Goal: Use online tool/utility: Utilize a website feature to perform a specific function

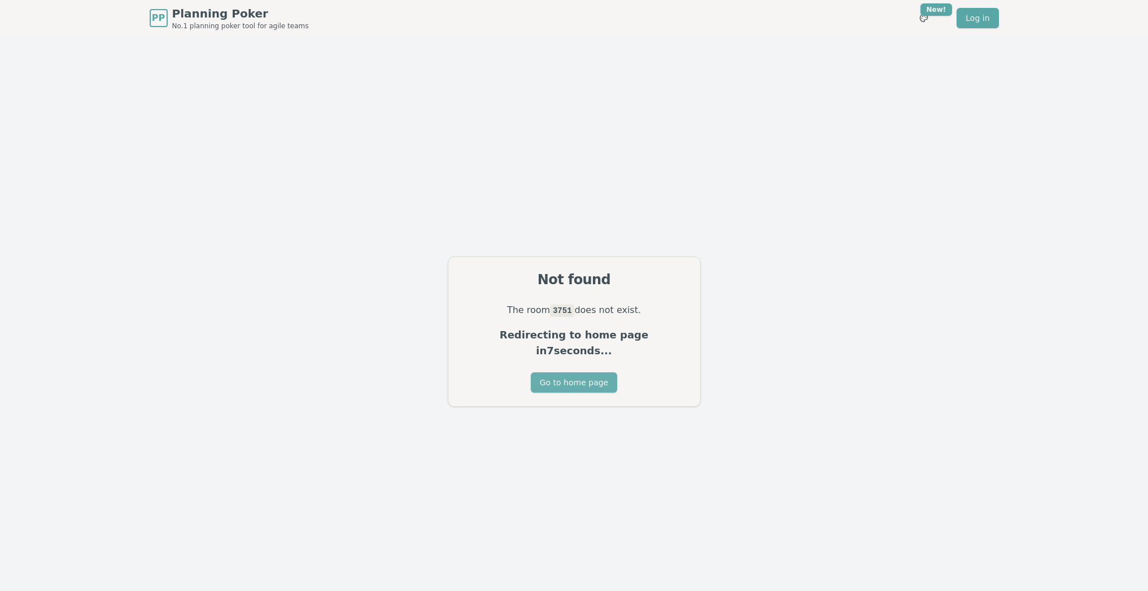
click at [586, 378] on button "Go to home page" at bounding box center [574, 382] width 86 height 20
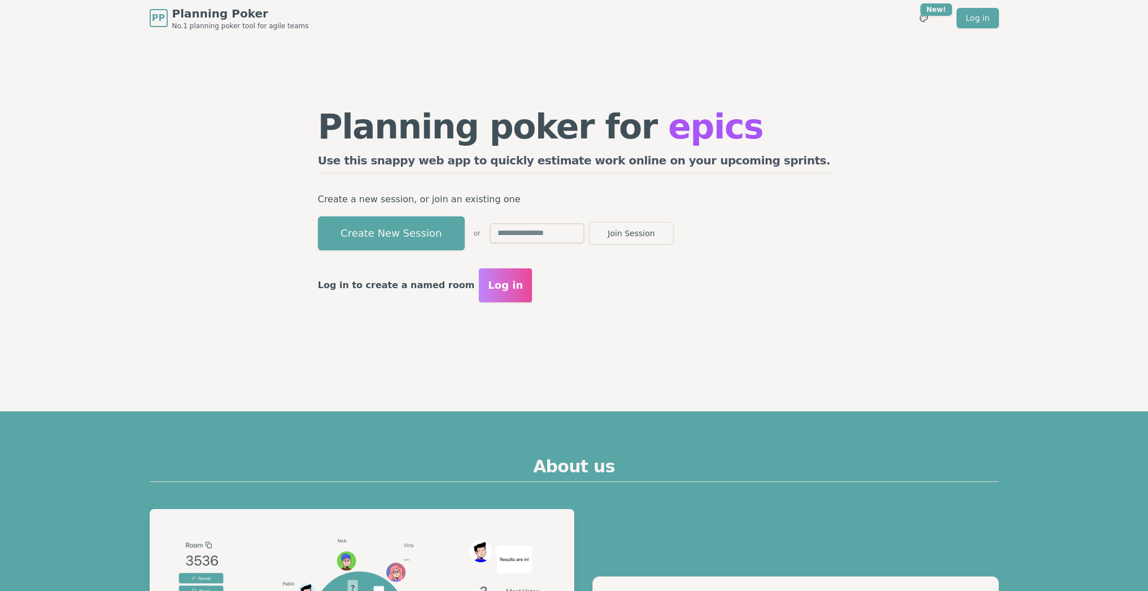
click at [181, 139] on div "Planning poker for epics Use this snappy web app to quickly estimate work onlin…" at bounding box center [575, 205] width 868 height 339
click at [428, 231] on button "Create New Session" at bounding box center [391, 233] width 147 height 34
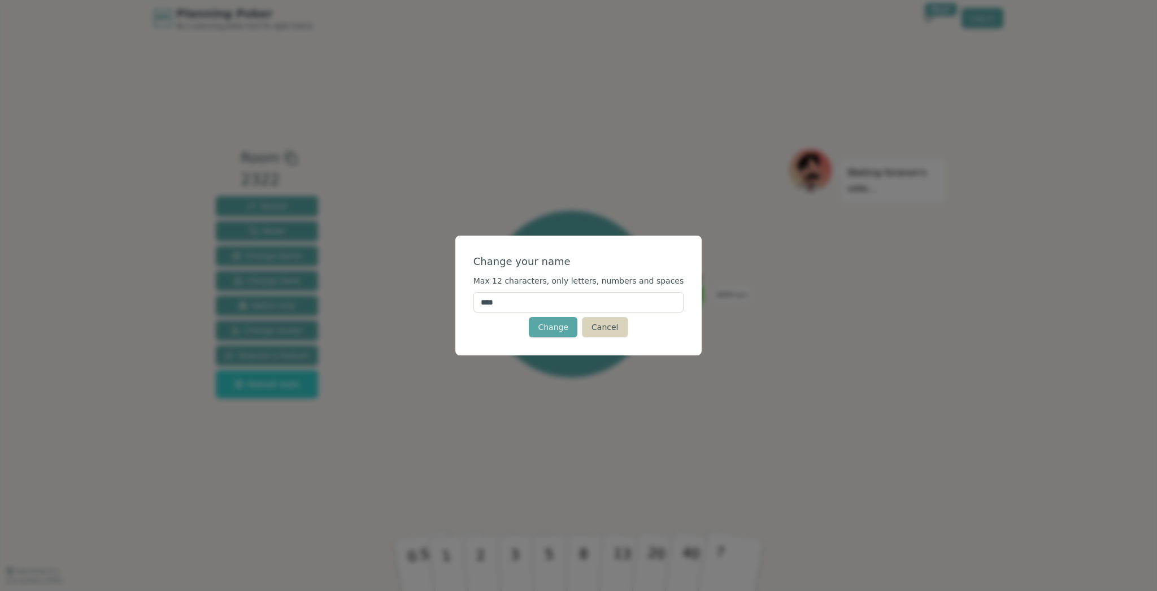
click at [606, 332] on button "Cancel" at bounding box center [605, 327] width 46 height 20
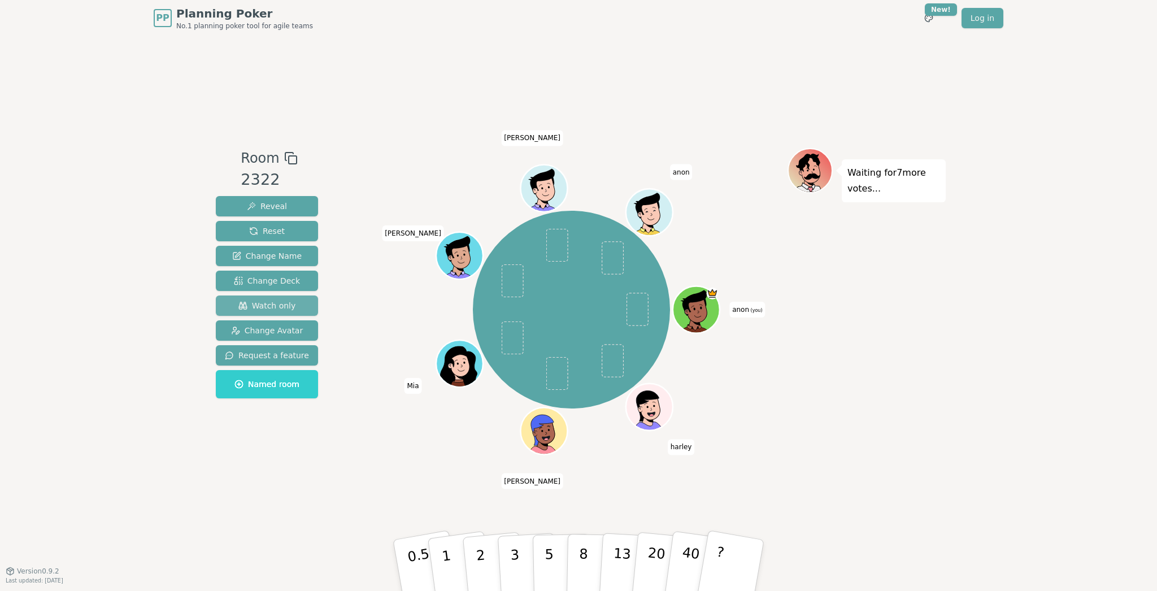
click at [269, 307] on span "Watch only" at bounding box center [267, 305] width 58 height 11
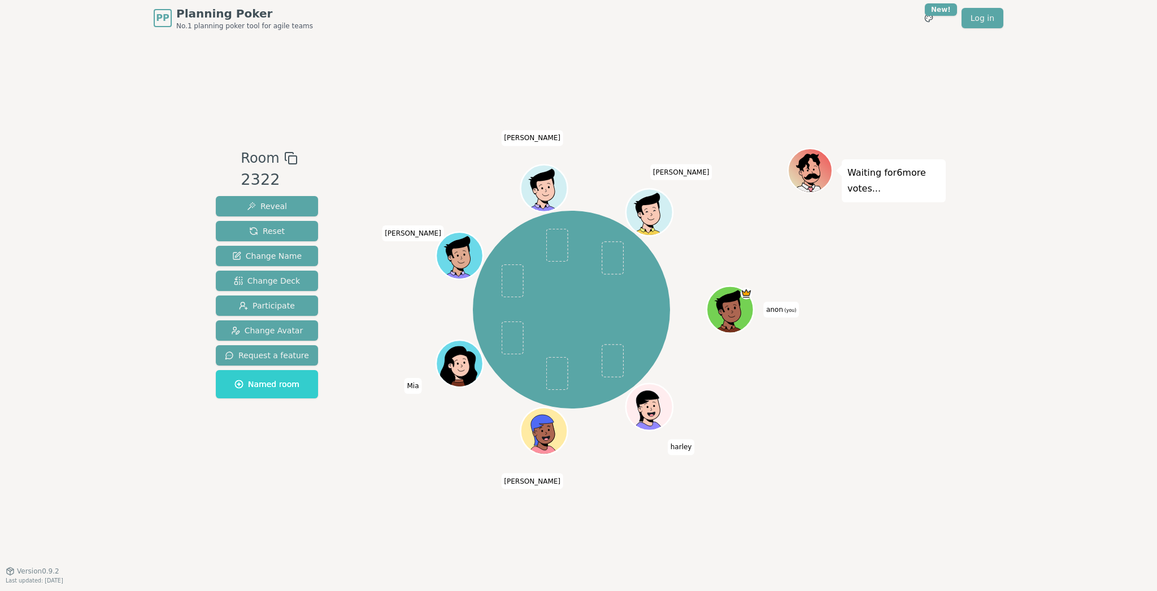
click at [384, 132] on div "Room 2322 Reveal Reset Change Name Change Deck Participate Change Avatar Reques…" at bounding box center [578, 303] width 734 height 534
click at [365, 113] on div "Room 2322 Reveal Reset Change Name Change Deck Participate Change Avatar Reques…" at bounding box center [578, 303] width 734 height 534
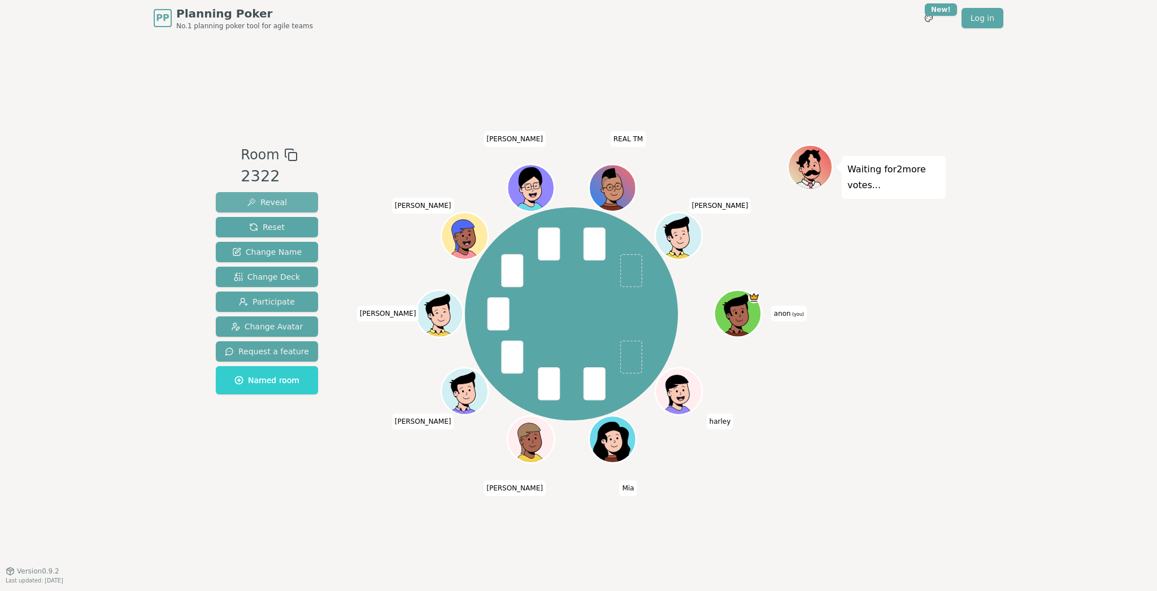
click at [271, 203] on span "Reveal" at bounding box center [267, 202] width 40 height 11
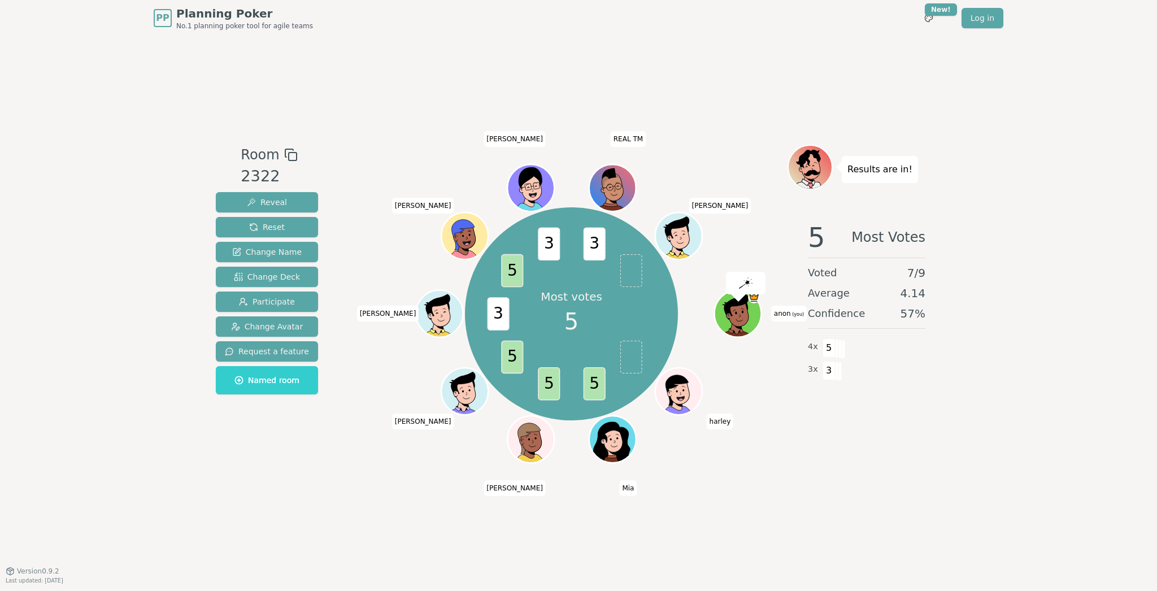
click at [452, 68] on div "Room 2322 Reveal Reset Change Name Change Deck Participate Change Avatar Reques…" at bounding box center [578, 303] width 734 height 534
click at [381, 75] on div "Room 2322 Reveal Reset Change Name Change Deck Participate Change Avatar Reques…" at bounding box center [578, 303] width 734 height 534
click at [532, 73] on div "Room 2322 Reveal Reset Change Name Change Deck Participate Change Avatar Reques…" at bounding box center [578, 303] width 734 height 534
click at [433, 63] on div "Room 2322 Reveal Reset Change Name Change Deck Participate Change Avatar Reques…" at bounding box center [578, 303] width 734 height 534
click at [274, 229] on span "Reset" at bounding box center [267, 226] width 36 height 11
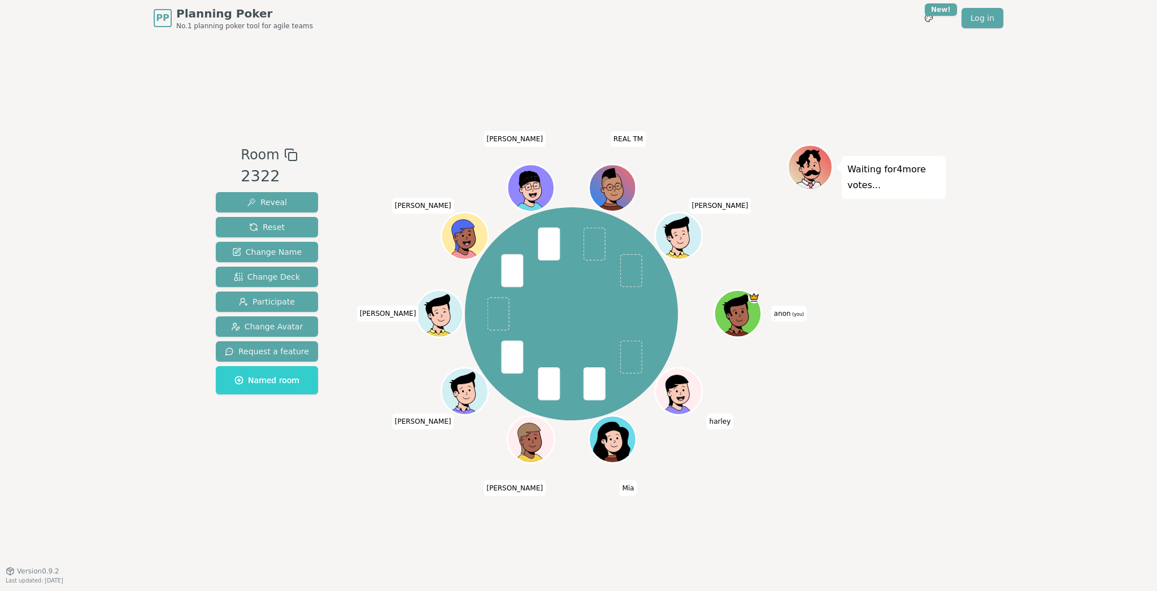
click at [419, 95] on div "Room 2322 Reveal Reset Change Name Change Deck Participate Change Avatar Reques…" at bounding box center [578, 303] width 734 height 534
click at [404, 75] on div "Room 2322 Reveal Reset Change Name Change Deck Participate Change Avatar Reques…" at bounding box center [578, 303] width 734 height 534
click at [280, 200] on span "Reveal" at bounding box center [267, 202] width 40 height 11
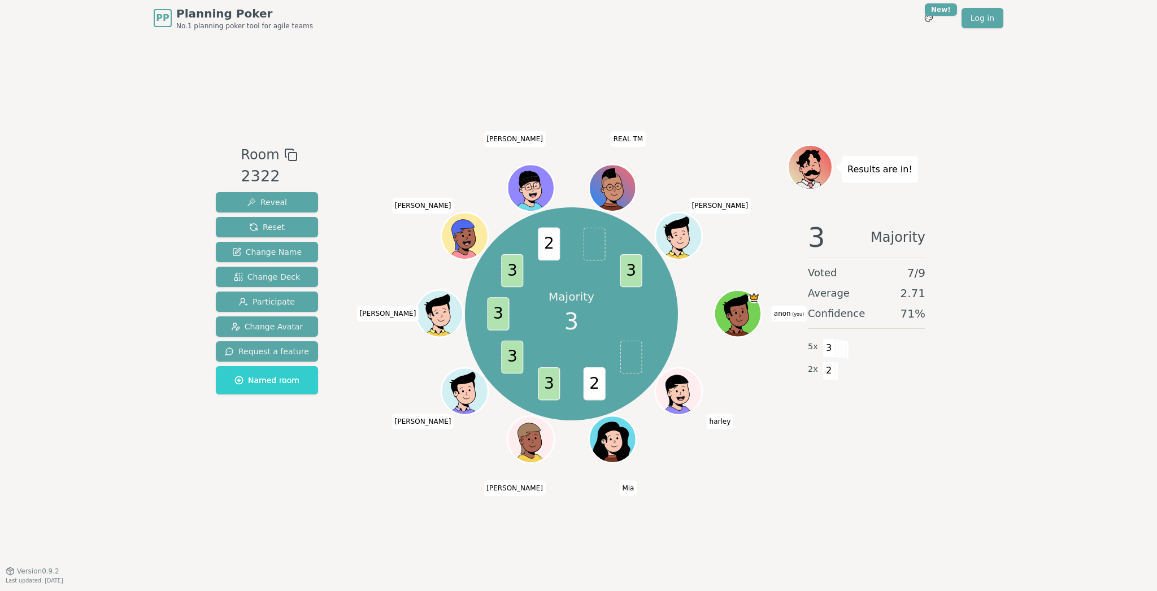
click at [1002, 382] on div "PP Planning Poker No.1 planning poker tool for agile teams Toggle theme New! Lo…" at bounding box center [578, 295] width 1157 height 591
click at [398, 72] on div "Room 2322 Reveal Reset Change Name Change Deck Participate Change Avatar Reques…" at bounding box center [578, 303] width 734 height 534
click at [399, 31] on div "PP Planning Poker No.1 planning poker tool for agile teams Toggle theme New! Lo…" at bounding box center [579, 18] width 850 height 36
click at [375, 67] on div "Room 2322 Reveal Reset Change Name Change Deck Participate Change Avatar Reques…" at bounding box center [578, 303] width 734 height 534
click at [365, 61] on div "Room 2322 Reveal Reset Change Name Change Deck Participate Change Avatar Reques…" at bounding box center [578, 303] width 734 height 534
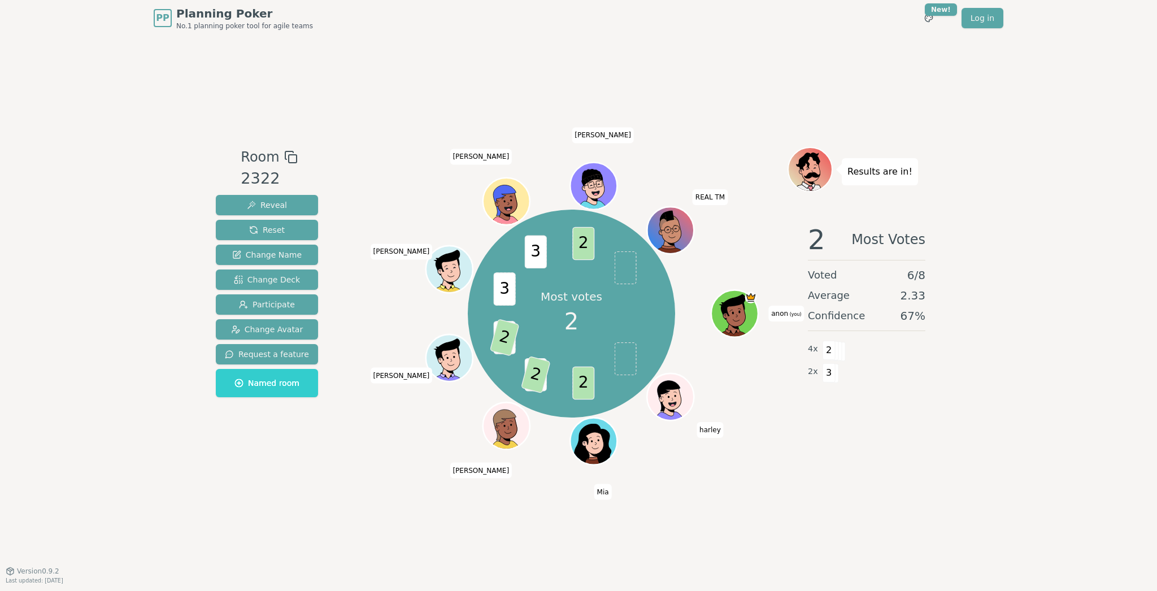
click at [369, 59] on div "Room 2322 Reveal Reset Change Name Change Deck Participate Change Avatar Reques…" at bounding box center [578, 303] width 734 height 534
click at [387, 137] on div "Room 2322 Reveal Reset Change Name Change Deck Participate Change Avatar Reques…" at bounding box center [578, 303] width 734 height 534
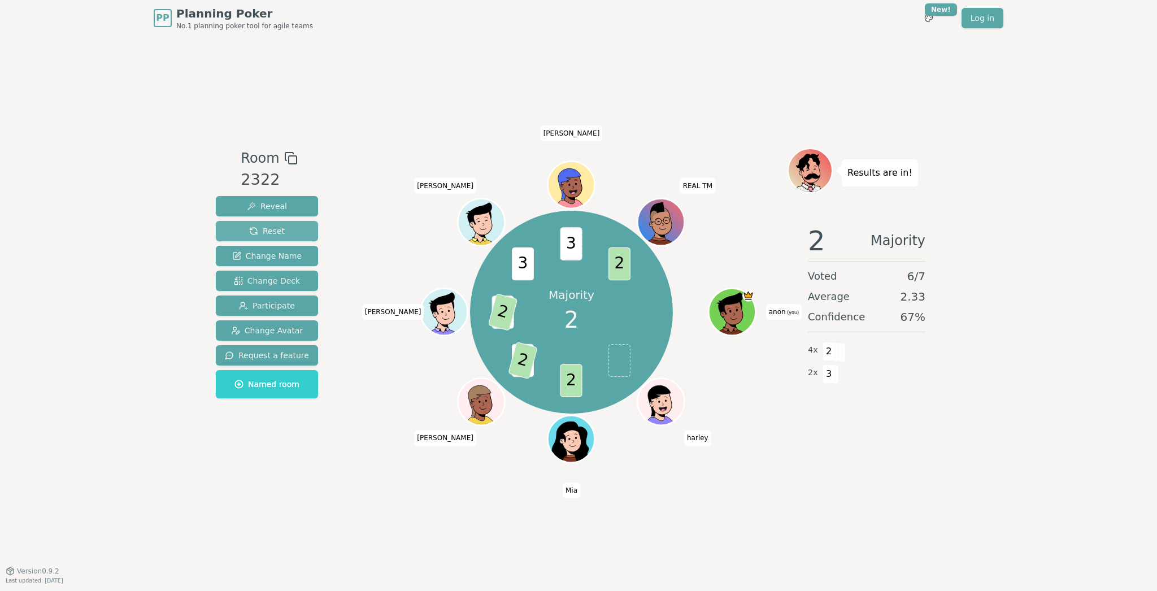
click at [270, 228] on span "Reset" at bounding box center [267, 230] width 36 height 11
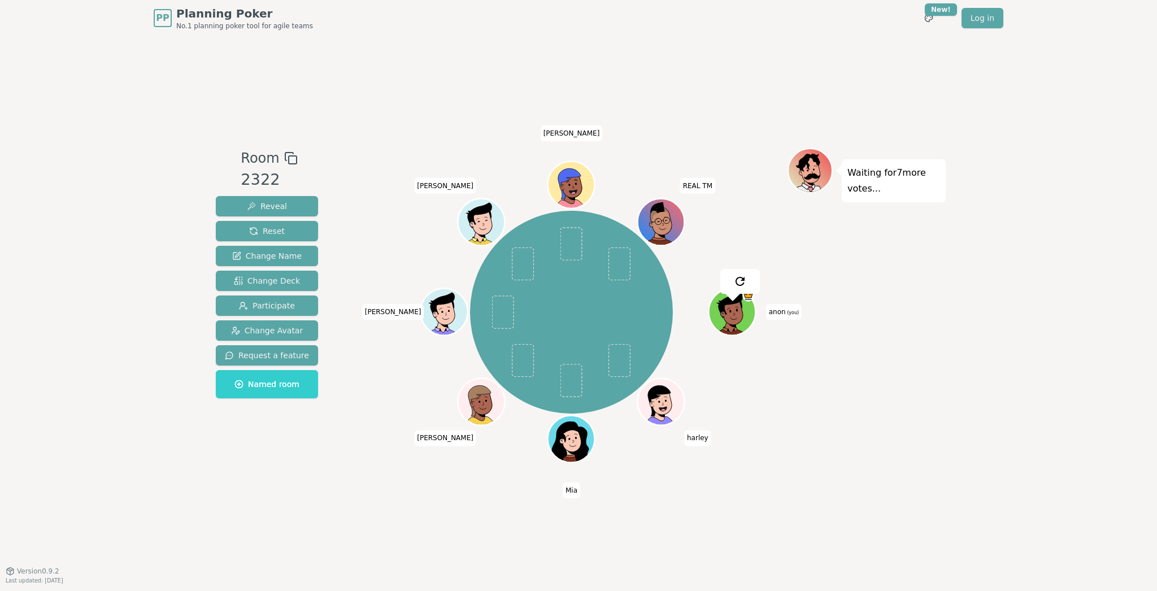
click at [400, 51] on div "Room 2322 Reveal Reset Change Name Change Deck Participate Change Avatar Reques…" at bounding box center [578, 303] width 734 height 534
click at [285, 229] on button "Reset" at bounding box center [267, 231] width 102 height 20
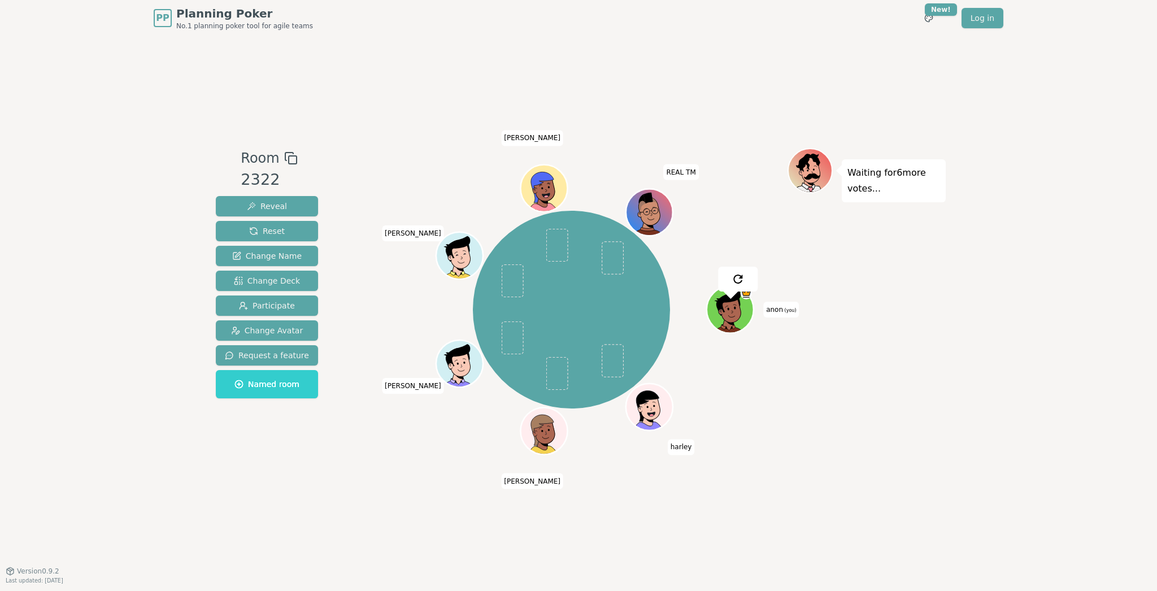
click at [416, 81] on div "Room 2322 Reveal Reset Change Name Change Deck Participate Change Avatar Reques…" at bounding box center [578, 303] width 734 height 534
click at [403, 85] on div "Room 2322 Reveal Reset Change Name Change Deck Participate Change Avatar Reques…" at bounding box center [578, 303] width 734 height 534
click at [404, 85] on div "Room 2322 Reveal Reset Change Name Change Deck Participate Change Avatar Reques…" at bounding box center [578, 303] width 734 height 534
click at [398, 79] on div "Room 2322 Reveal Reset Change Name Change Deck Participate Change Avatar Reques…" at bounding box center [578, 303] width 734 height 534
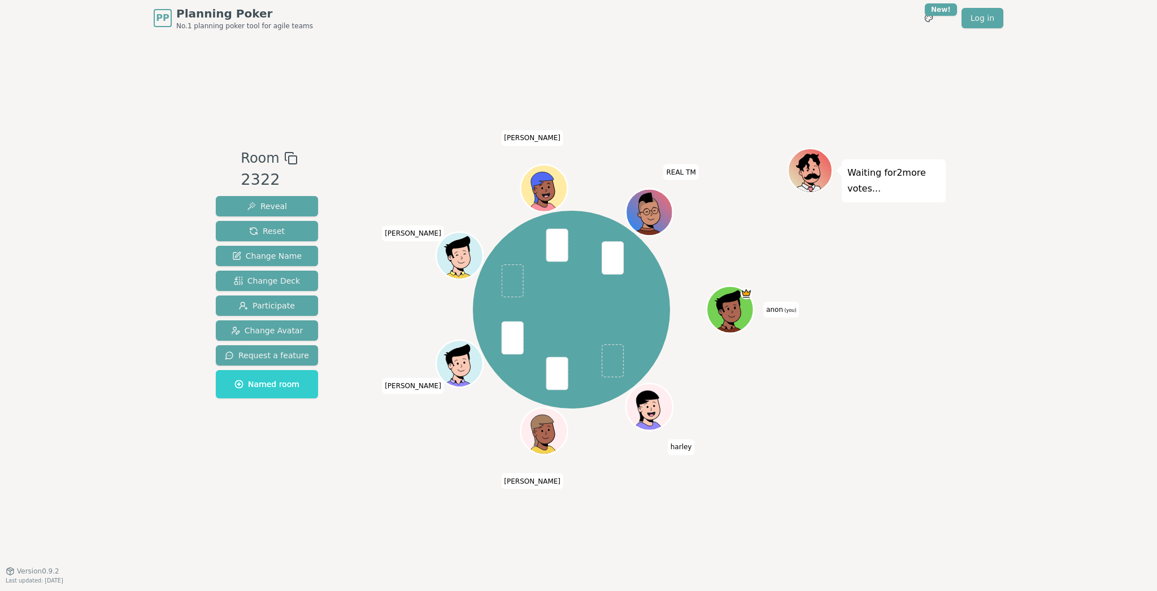
click at [395, 77] on div "Room 2322 Reveal Reset Change Name Change Deck Participate Change Avatar Reques…" at bounding box center [578, 303] width 734 height 534
click at [288, 206] on button "Reveal" at bounding box center [267, 206] width 102 height 20
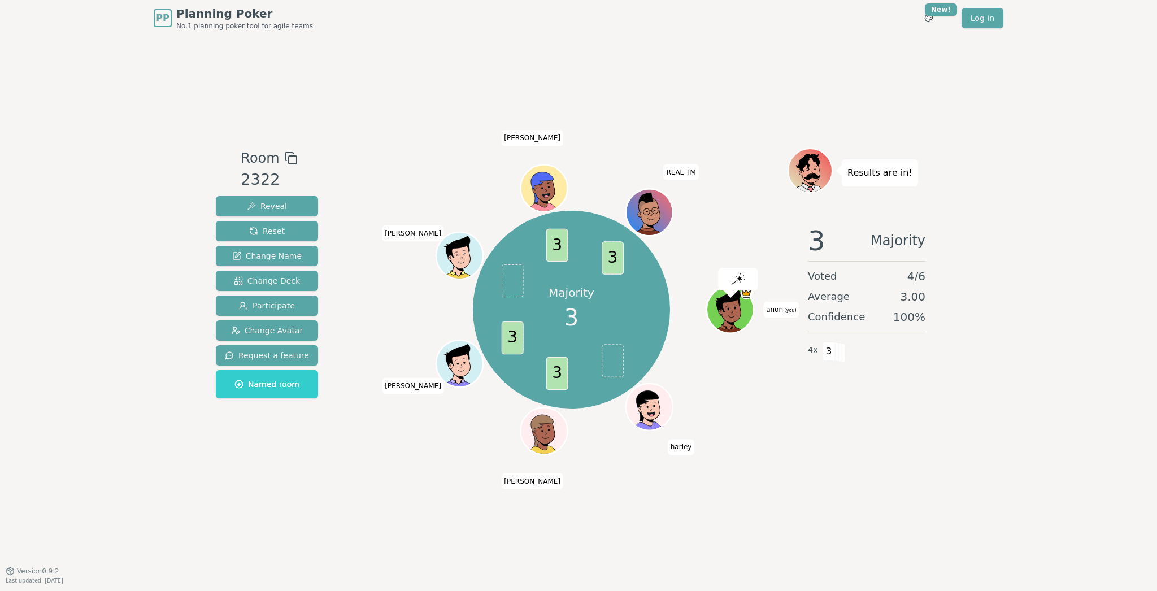
click at [394, 97] on div "Room 2322 Reveal Reset Change Name Change Deck Participate Change Avatar Reques…" at bounding box center [578, 303] width 734 height 534
click at [399, 94] on div "Room 2322 Reveal Reset Change Name Change Deck Participate Change Avatar Reques…" at bounding box center [578, 303] width 734 height 534
click at [420, 54] on div "Room 2322 Reveal Reset Change Name Change Deck Participate Change Avatar Reques…" at bounding box center [578, 303] width 734 height 534
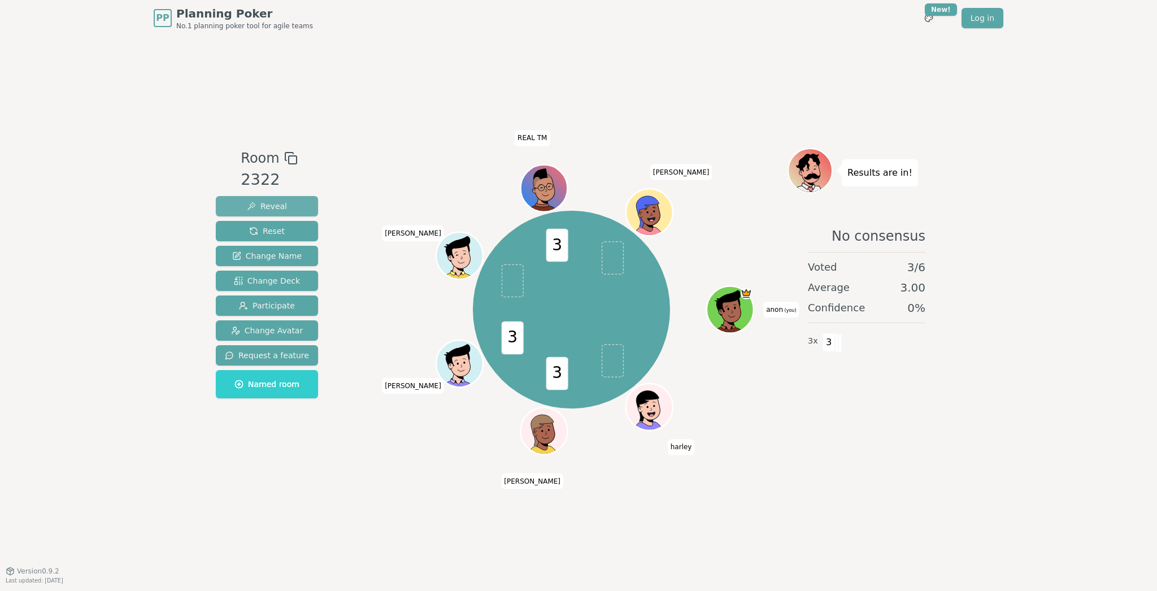
click at [272, 207] on span "Reveal" at bounding box center [267, 206] width 40 height 11
click at [266, 232] on span "Reset" at bounding box center [267, 230] width 36 height 11
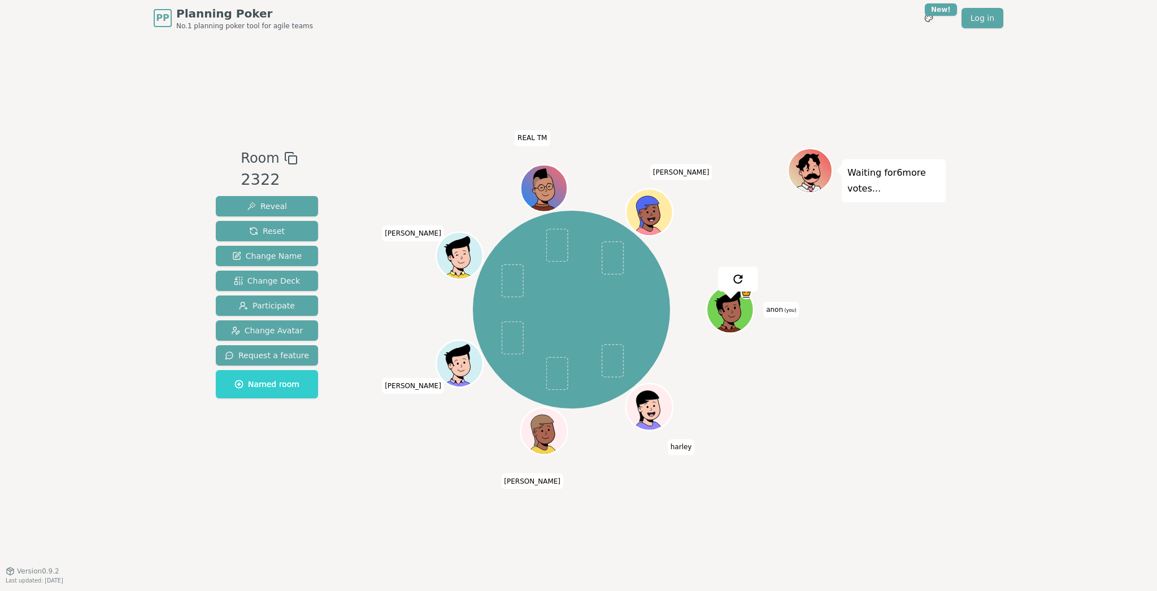
click at [411, 107] on div "Room 2322 Reveal Reset Change Name Change Deck Participate Change Avatar Reques…" at bounding box center [578, 303] width 734 height 534
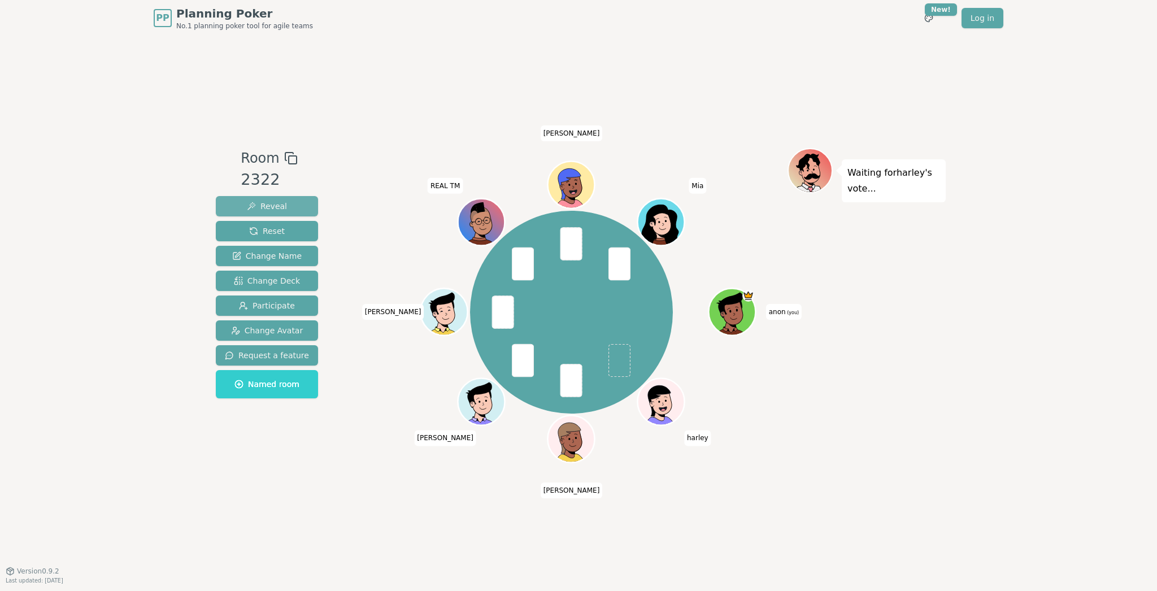
click at [291, 206] on button "Reveal" at bounding box center [267, 206] width 102 height 20
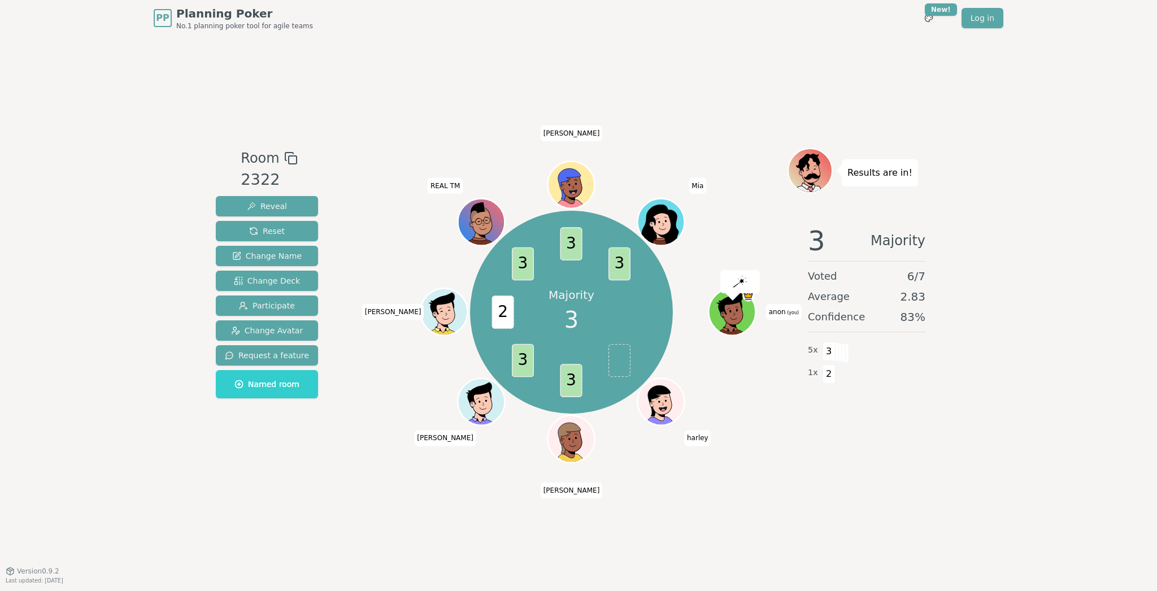
click at [443, 105] on div "Room 2322 Reveal Reset Change Name Change Deck Participate Change Avatar Reques…" at bounding box center [578, 303] width 734 height 534
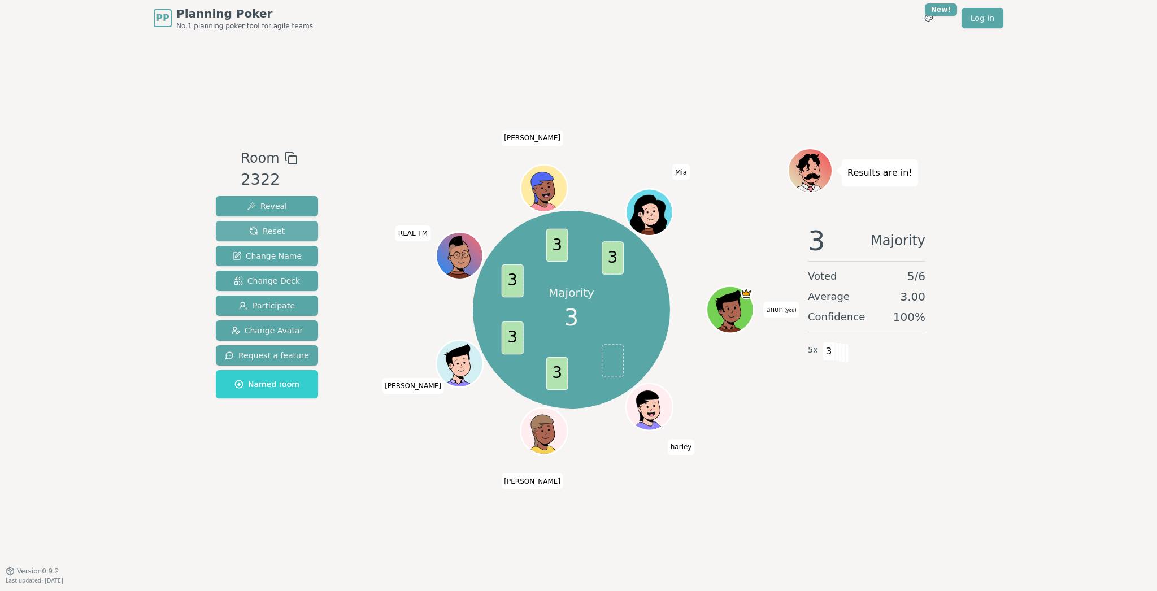
click at [276, 227] on span "Reset" at bounding box center [267, 230] width 36 height 11
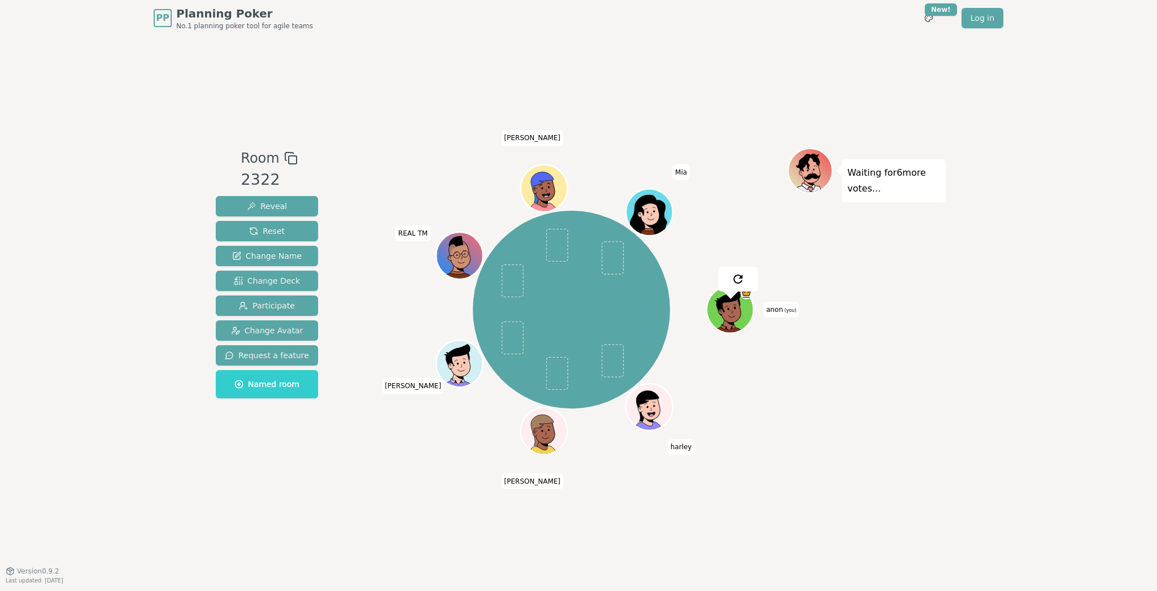
click at [447, 53] on div "Room 2322 Reveal Reset Change Name Change Deck Participate Change Avatar Reques…" at bounding box center [578, 303] width 734 height 534
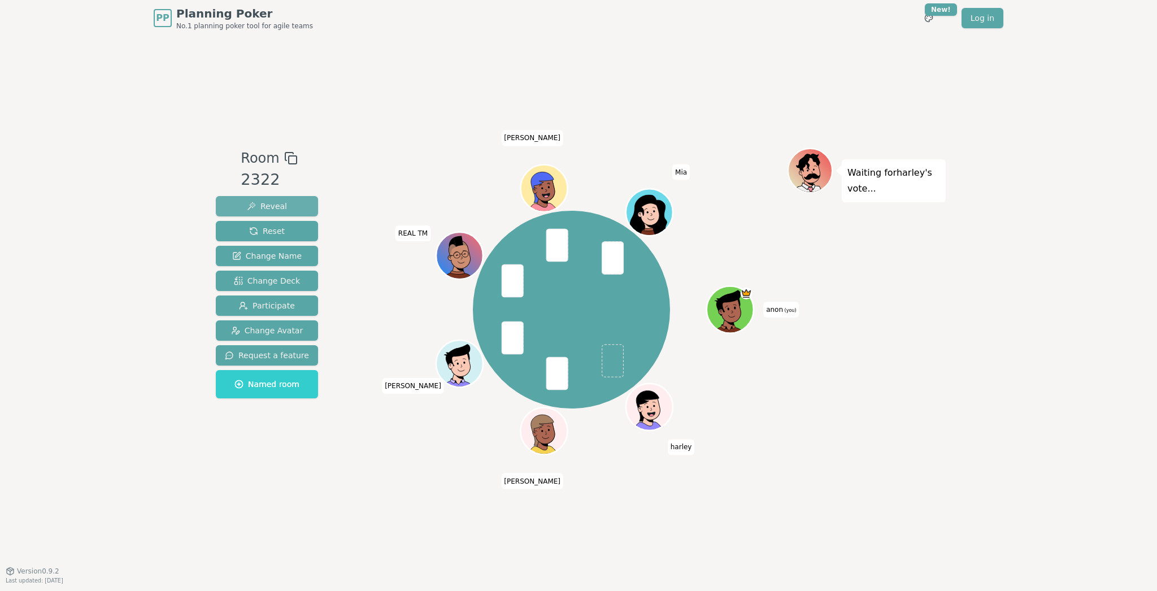
click at [277, 212] on button "Reveal" at bounding box center [267, 206] width 102 height 20
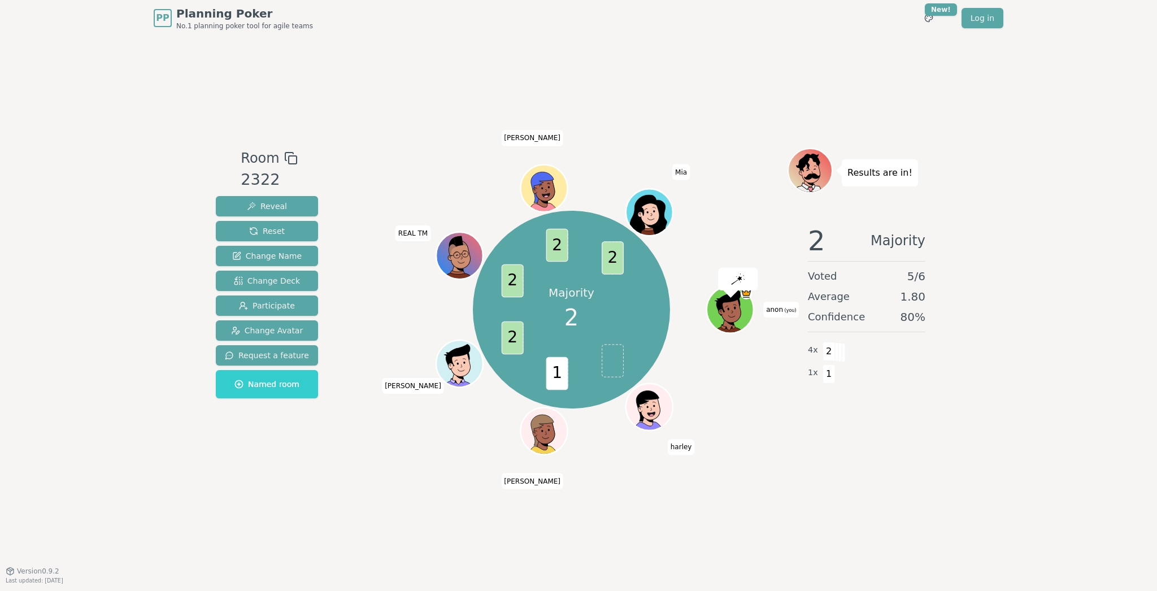
click at [398, 81] on div "Room 2322 Reveal Reset Change Name Change Deck Participate Change Avatar Reques…" at bounding box center [578, 303] width 734 height 534
click at [397, 69] on div "Room 2322 Reveal Reset Change Name Change Deck Participate Change Avatar Reques…" at bounding box center [578, 303] width 734 height 534
click at [266, 232] on span "Reset" at bounding box center [267, 230] width 36 height 11
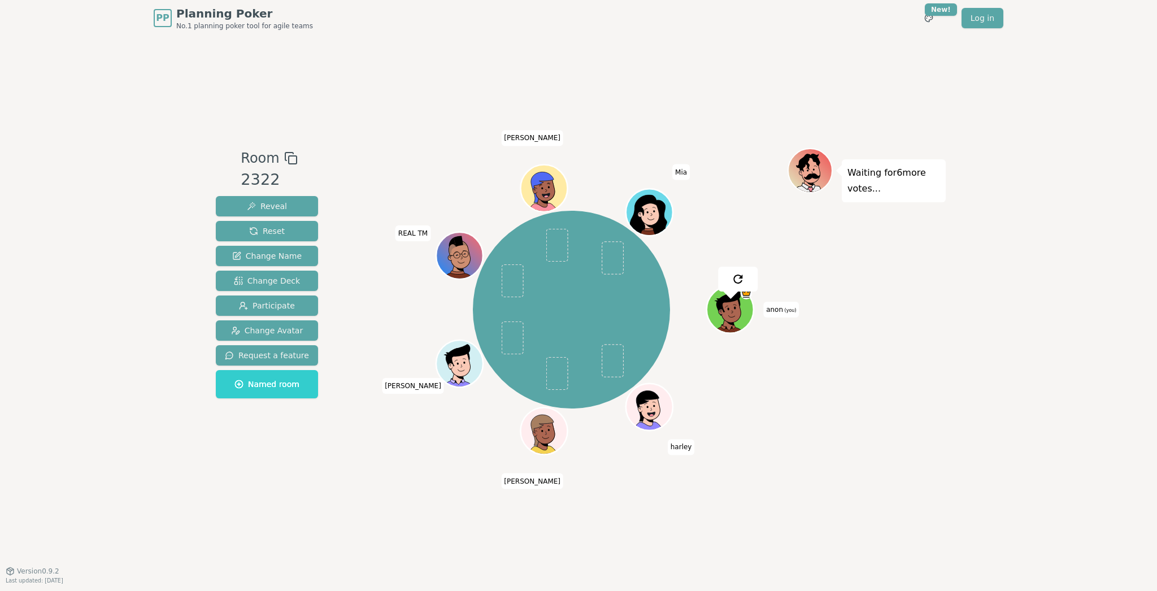
click at [437, 61] on div "Room 2322 Reveal Reset Change Name Change Deck Participate Change Avatar Reques…" at bounding box center [578, 303] width 734 height 534
click at [429, 91] on div "Room 2322 Reveal Reset Change Name Change Deck Participate Change Avatar Reques…" at bounding box center [578, 303] width 734 height 534
